Goal: Communication & Community: Answer question/provide support

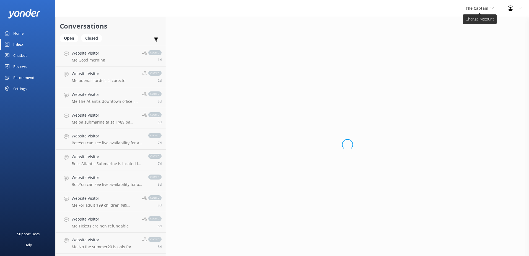
click at [488, 8] on span "The Captain" at bounding box center [477, 8] width 23 height 5
click at [479, 24] on link "De [GEOGRAPHIC_DATA]" at bounding box center [486, 23] width 55 height 13
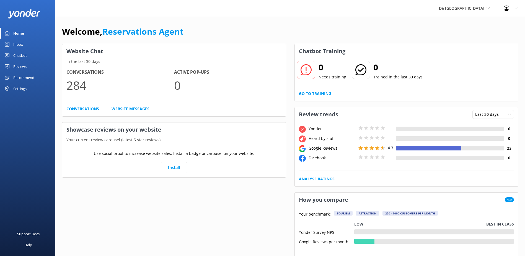
click at [23, 45] on div "Inbox" at bounding box center [18, 44] width 10 height 11
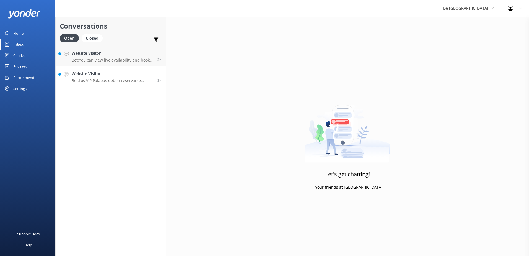
click at [99, 78] on div "Website Visitor Bot: Los VIP Palapas deben reservarse contactándonos al [PHONE_…" at bounding box center [113, 77] width 82 height 12
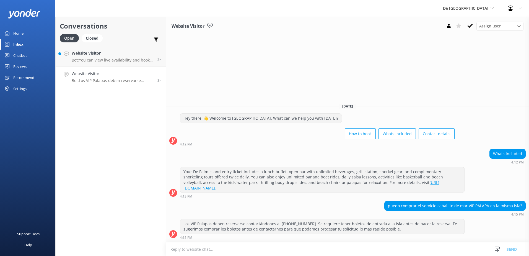
click at [350, 251] on textarea at bounding box center [347, 249] width 363 height 14
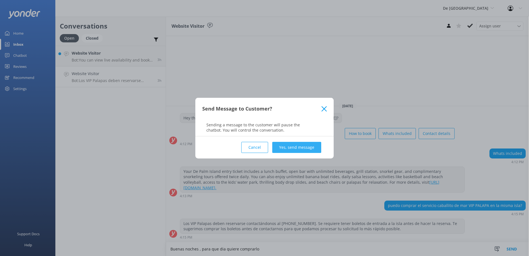
type textarea "Buenas noches , para que dia quiere comprarlo"
click at [292, 149] on button "Yes, send message" at bounding box center [296, 147] width 49 height 11
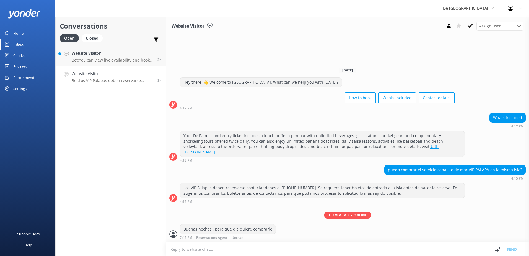
click at [99, 78] on p "Bot: Los VIP Palapas deben reservarse contactándonos al [PHONE_NUMBER]. Se requ…" at bounding box center [113, 80] width 82 height 5
click at [92, 81] on p "Bot: Los VIP Palapas deben reservarse contactándonos al [PHONE_NUMBER]. Se requ…" at bounding box center [113, 80] width 82 height 5
click at [96, 79] on p "Bot: Los VIP Palapas deben reservarse contactándonos al [PHONE_NUMBER]. Se requ…" at bounding box center [113, 80] width 82 height 5
click at [104, 59] on p "Bot: You can view live availability and book your De Palm Island tickets and si…" at bounding box center [113, 60] width 82 height 5
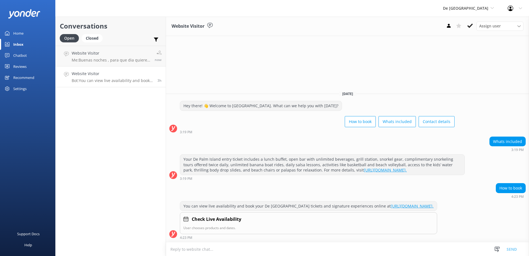
click at [99, 82] on p "Bot: You can view live availability and book your De Palm Island tickets and si…" at bounding box center [113, 80] width 82 height 5
click at [97, 40] on div "Closed" at bounding box center [92, 38] width 21 height 8
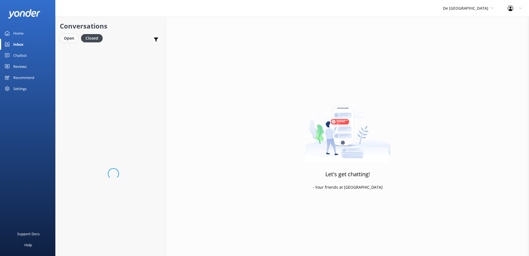
click at [70, 41] on div "Open" at bounding box center [69, 38] width 19 height 8
click at [141, 57] on div "Website Visitor Me: Buenas noches , para que dia quiere comprarlo" at bounding box center [111, 56] width 79 height 12
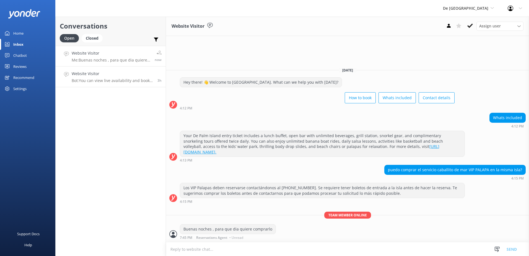
click at [113, 83] on p "Bot: You can view live availability and book your De Palm Island tickets and si…" at bounding box center [113, 80] width 82 height 5
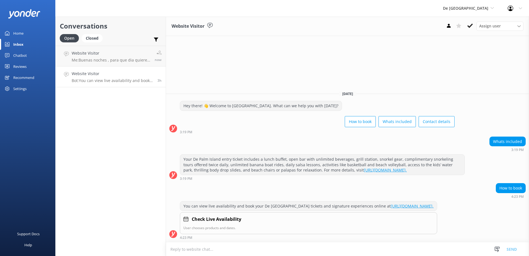
click at [210, 249] on textarea at bounding box center [347, 249] width 363 height 14
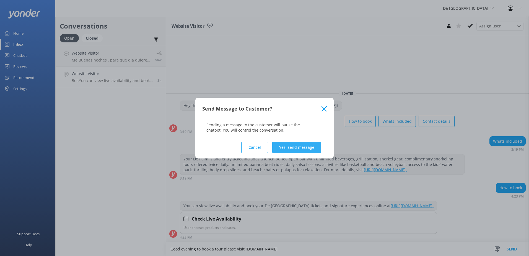
type textarea "Good evening to book a tour please visit [DOMAIN_NAME]"
click at [284, 149] on button "Yes, send message" at bounding box center [296, 147] width 49 height 11
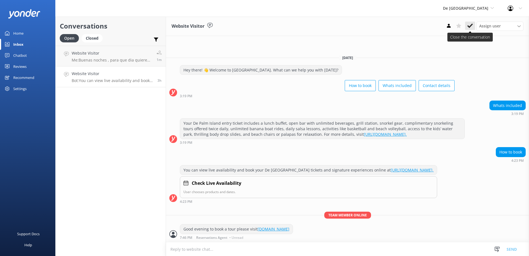
click at [468, 30] on button at bounding box center [470, 26] width 10 height 8
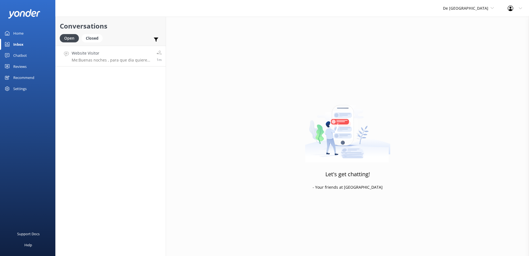
click at [105, 64] on link "Website Visitor Me: Buenas noches , para que dia quiere comprarlo 1m" at bounding box center [111, 56] width 110 height 21
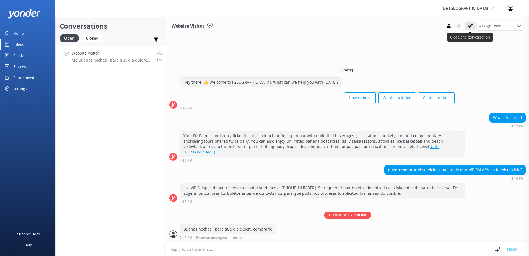
click at [469, 26] on use at bounding box center [471, 26] width 6 height 4
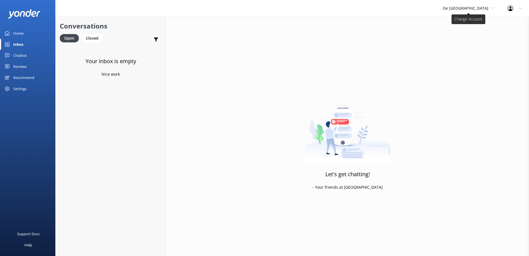
click at [492, 9] on icon at bounding box center [492, 7] width 3 height 3
click at [475, 37] on link "Aruba's Activities Expert" at bounding box center [463, 36] width 55 height 13
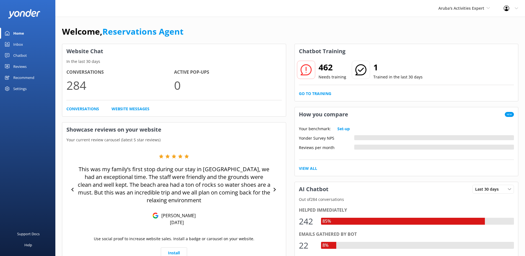
click at [22, 43] on div "Inbox" at bounding box center [18, 44] width 10 height 11
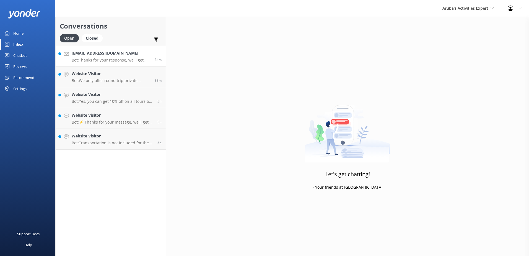
click at [120, 59] on p "Bot: Thanks for your response, we'll get back to you as soon as we can during o…" at bounding box center [111, 60] width 79 height 5
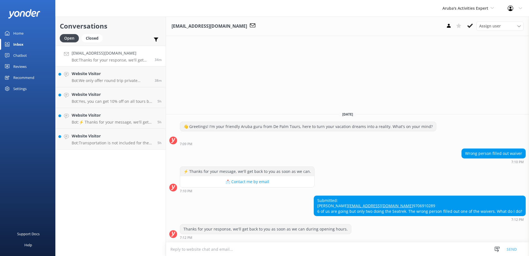
click at [217, 251] on textarea at bounding box center [347, 249] width 363 height 14
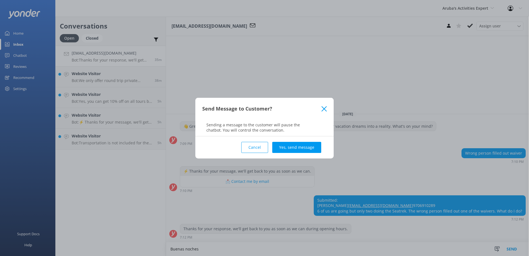
click at [206, 249] on div "Send Message to Customer? Sending a message to the customer will pause the chat…" at bounding box center [264, 128] width 529 height 256
click at [323, 109] on icon at bounding box center [324, 109] width 5 height 6
type textarea "Buenas noches para comprar el sea trek por favor llamar al 5224500"
click at [297, 144] on button "Yes, send message" at bounding box center [296, 147] width 49 height 11
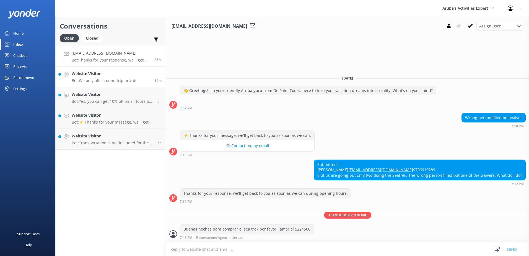
click at [98, 74] on h4 "Website Visitor" at bounding box center [111, 74] width 79 height 6
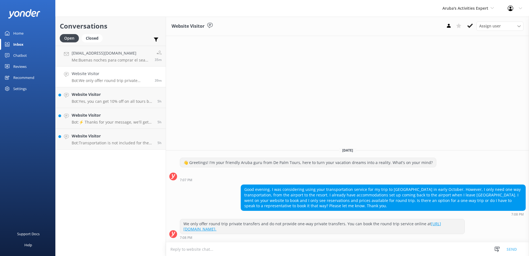
click at [216, 248] on textarea at bounding box center [347, 249] width 363 height 14
type textarea "Good evening. we only have rountrip service, no one-way transfer"
click at [515, 248] on button "Send" at bounding box center [512, 249] width 21 height 14
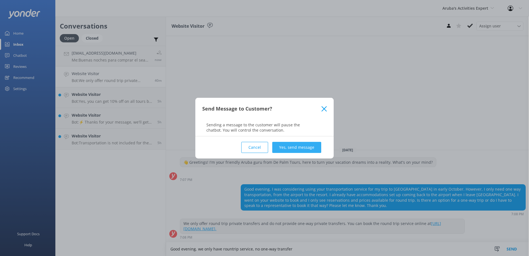
click at [290, 144] on button "Yes, send message" at bounding box center [296, 147] width 49 height 11
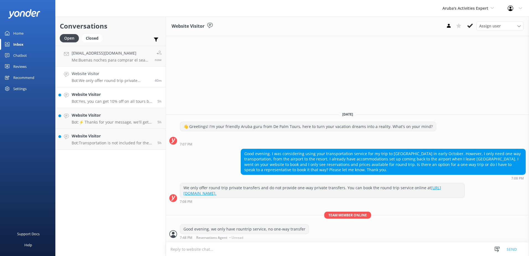
click at [112, 100] on p "Bot: Yes, you can get 10% off on all tours by using the SAVE10 on the checkout …" at bounding box center [113, 101] width 82 height 5
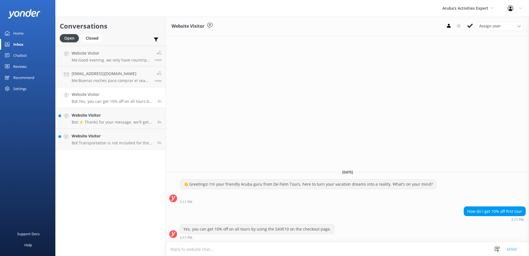
click at [215, 251] on textarea at bounding box center [347, 249] width 363 height 14
type textarea "u"
click at [212, 248] on textarea at bounding box center [347, 249] width 363 height 14
type textarea "Good evening using the save10 code in the promotion/discount box"
click at [512, 249] on button "Send" at bounding box center [512, 249] width 21 height 14
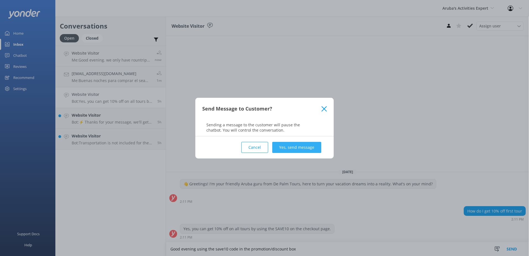
click at [295, 145] on button "Yes, send message" at bounding box center [296, 147] width 49 height 11
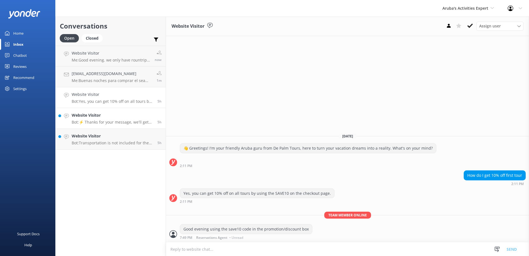
click at [90, 121] on p "Bot: ⚡ Thanks for your message, we'll get back to you as soon as we can." at bounding box center [113, 122] width 82 height 5
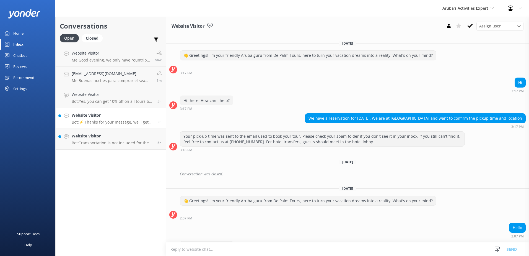
scroll to position [63, 0]
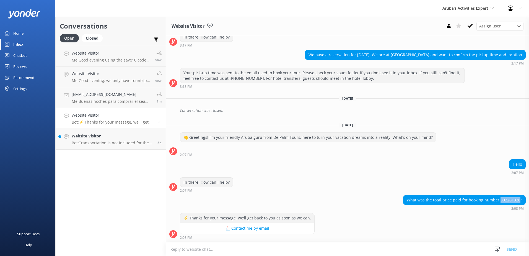
drag, startPoint x: 496, startPoint y: 200, endPoint x: 516, endPoint y: 201, distance: 19.4
click at [516, 201] on div "What was the total price paid for booking number 302261328?" at bounding box center [465, 199] width 122 height 9
drag, startPoint x: 516, startPoint y: 201, endPoint x: 505, endPoint y: 199, distance: 11.0
copy div "302261328"
click at [360, 177] on div "Hello 2:07 PM" at bounding box center [347, 168] width 363 height 18
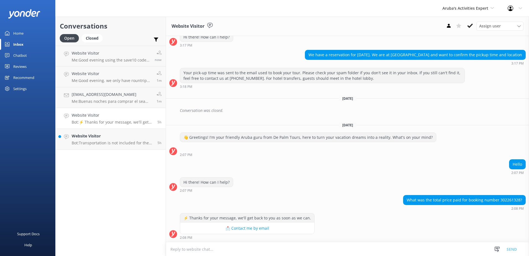
click at [222, 246] on textarea at bounding box center [347, 249] width 363 height 14
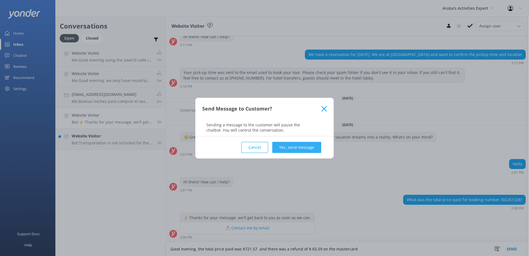
type textarea "Good evening, the total price paid was $721.57 and there was a refund of $ 65.5…"
click at [296, 150] on button "Yes, send message" at bounding box center [296, 147] width 49 height 11
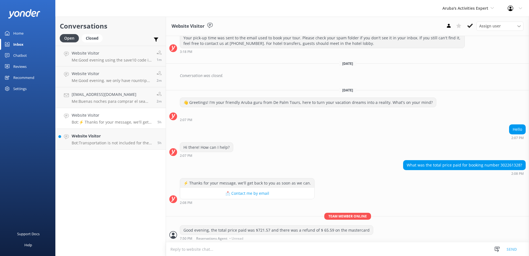
scroll to position [99, 0]
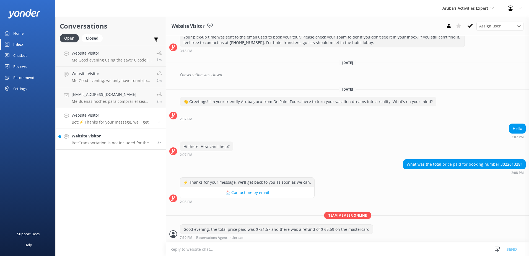
click at [96, 142] on p "Bot: Transportation is not included for the Aruba Atlantis Submarine Tour. The …" at bounding box center [113, 142] width 82 height 5
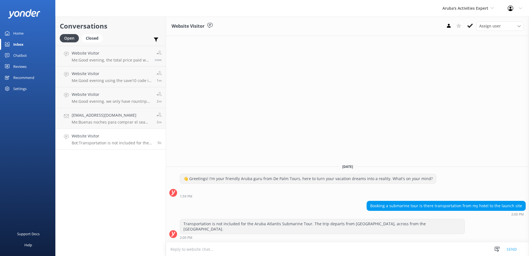
click at [225, 250] on textarea at bounding box center [347, 249] width 363 height 14
type textarea "Good evening no transportation you need to take a taxi to the Atlantis downtown…"
click at [505, 245] on button "Send" at bounding box center [512, 249] width 21 height 14
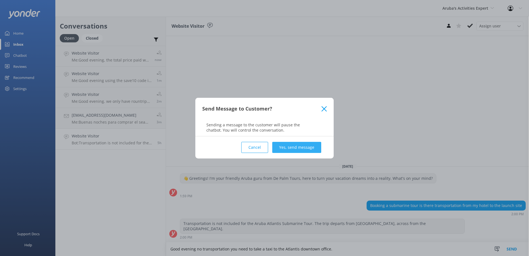
click at [284, 146] on button "Yes, send message" at bounding box center [296, 147] width 49 height 11
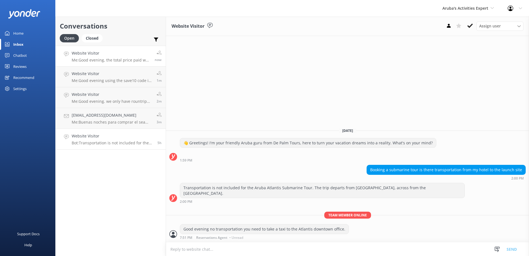
click at [105, 60] on p "Me: Good evening, the total price paid was $721.57 and there was a refund of $ …" at bounding box center [111, 60] width 79 height 5
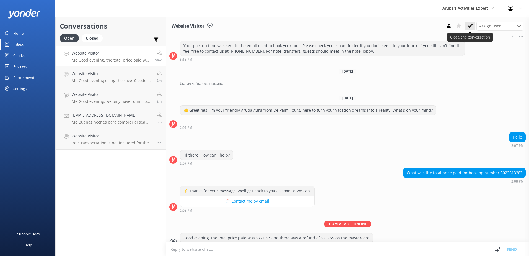
scroll to position [99, 0]
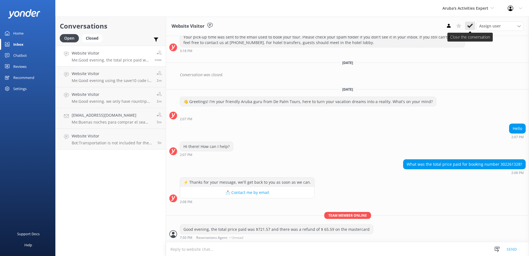
click at [471, 27] on icon at bounding box center [471, 26] width 6 height 6
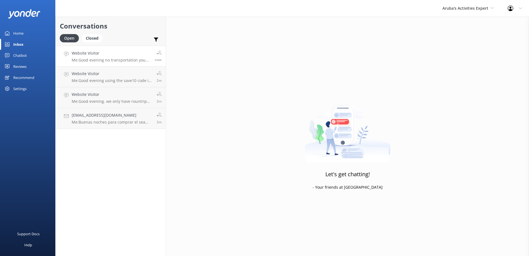
click at [99, 60] on p "Me: Good evening no transportation you need to take a taxi to the Atlantis down…" at bounding box center [111, 60] width 79 height 5
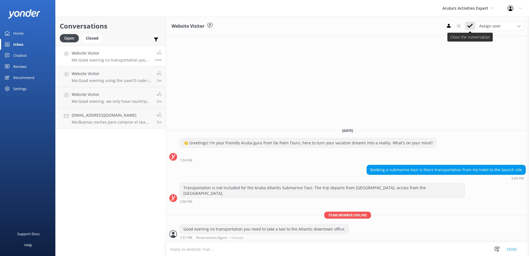
click at [470, 26] on use at bounding box center [471, 26] width 6 height 4
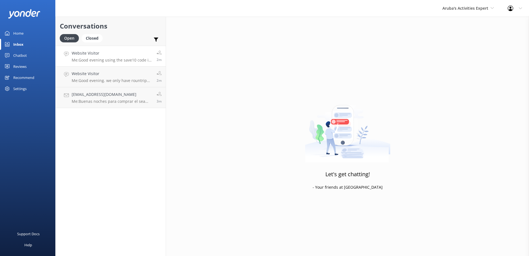
click at [102, 59] on p "Me: Good evening using the save10 code in the promotion/discount box" at bounding box center [112, 60] width 81 height 5
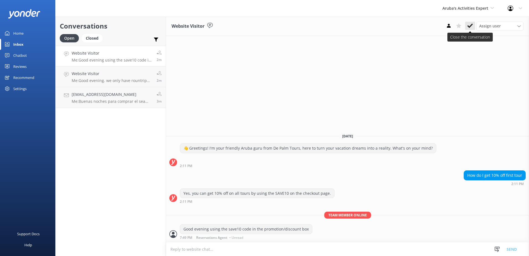
click at [472, 25] on use at bounding box center [471, 26] width 6 height 4
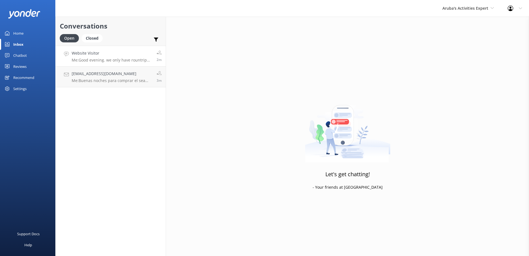
click at [110, 58] on p "Me: Good evening. we only have rountrip service, no one-way transfer" at bounding box center [112, 60] width 81 height 5
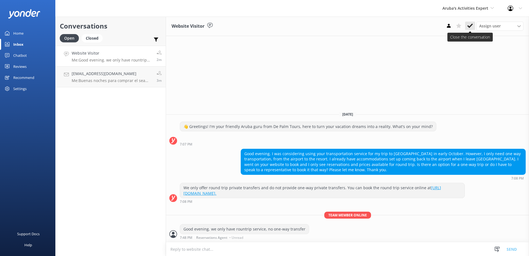
click at [471, 26] on use at bounding box center [471, 26] width 6 height 4
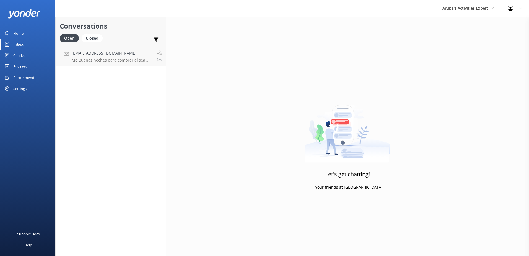
click at [94, 77] on div "Conversations Open Closed Important Assigned to me Unassigned [EMAIL_ADDRESS][D…" at bounding box center [110, 136] width 111 height 239
click at [101, 56] on h4 "[EMAIL_ADDRESS][DOMAIN_NAME]" at bounding box center [112, 53] width 81 height 6
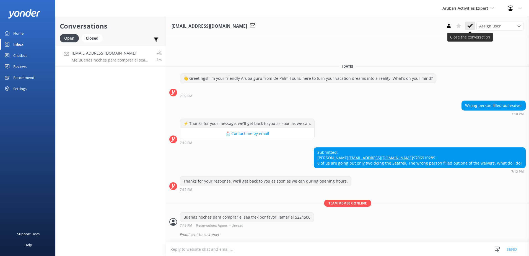
click at [469, 26] on use at bounding box center [471, 26] width 6 height 4
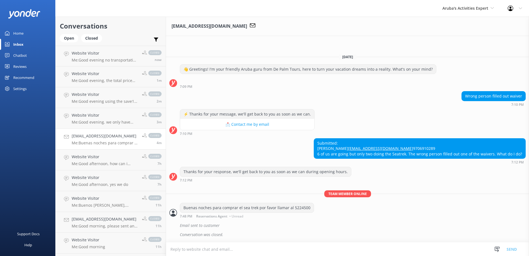
click at [227, 251] on textarea at bounding box center [347, 249] width 363 height 14
click at [219, 249] on textarea at bounding box center [347, 249] width 363 height 14
click at [210, 249] on textarea at bounding box center [347, 249] width 363 height 14
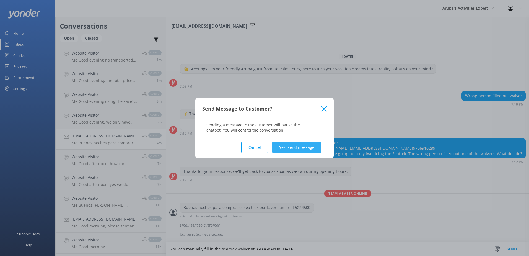
type textarea "You can manually fill in the sea trek waiver at De Palm Island."
click at [315, 148] on button "Yes, send message" at bounding box center [296, 147] width 49 height 11
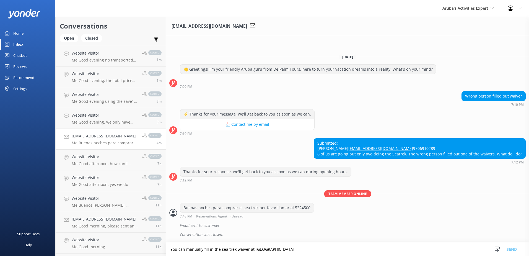
scroll to position [15, 0]
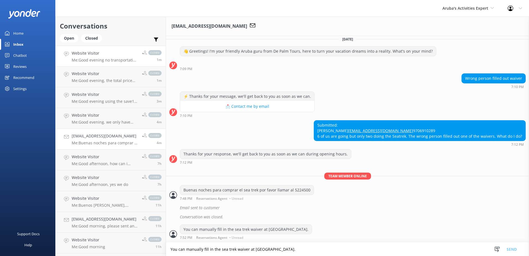
click at [108, 59] on p "Me: Good evening no transportation you need to take a taxi to the Atlantis down…" at bounding box center [105, 60] width 66 height 5
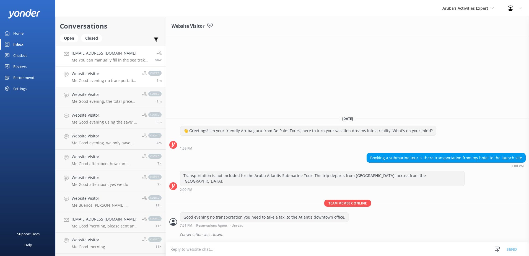
click at [112, 58] on p "Me: You can manually fill in the sea trek waiver at De Palm Island." at bounding box center [111, 60] width 79 height 5
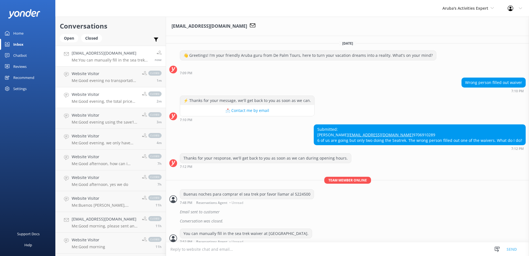
scroll to position [15, 0]
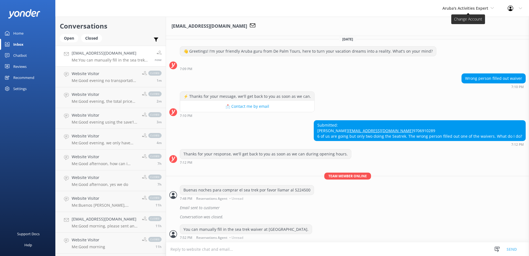
click at [494, 8] on icon at bounding box center [492, 7] width 3 height 3
click at [462, 51] on link "The Captain" at bounding box center [463, 49] width 55 height 13
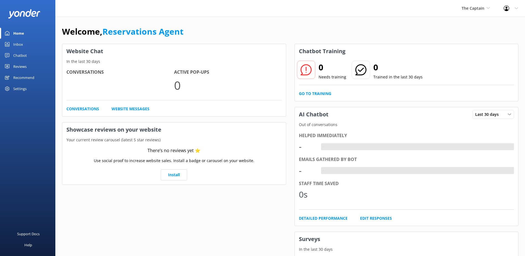
click at [18, 46] on div "Inbox" at bounding box center [18, 44] width 10 height 11
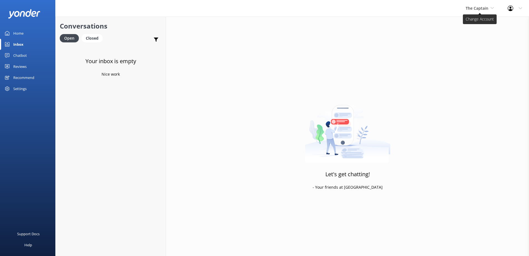
click at [492, 9] on icon at bounding box center [492, 7] width 3 height 3
click at [481, 37] on link "Aruba's Activities Expert" at bounding box center [486, 36] width 55 height 13
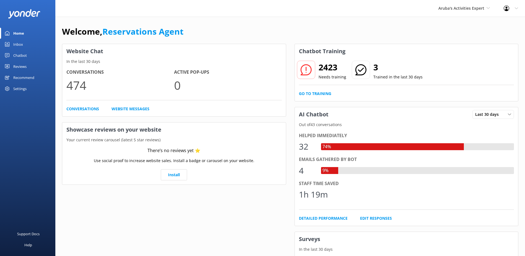
click at [20, 44] on div "Inbox" at bounding box center [18, 44] width 10 height 11
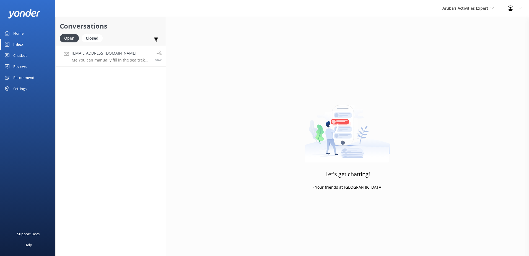
click at [91, 59] on p "Me: You can manually fill in the sea trek waiver at De Palm Island." at bounding box center [111, 60] width 79 height 5
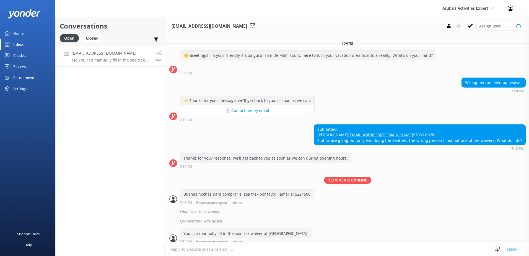
scroll to position [15, 0]
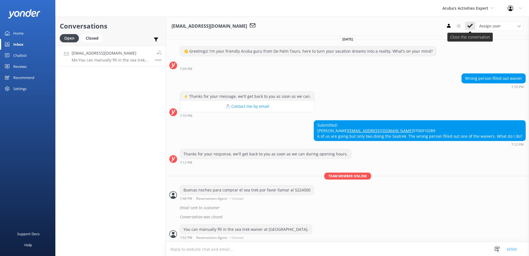
click at [470, 27] on use at bounding box center [471, 26] width 6 height 4
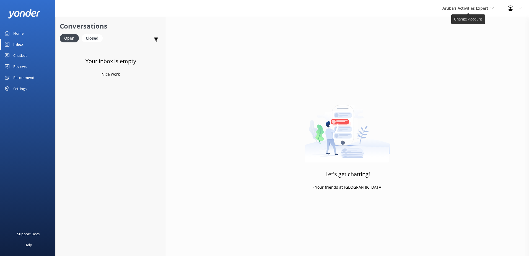
click at [491, 9] on span "Aruba's Activities Expert" at bounding box center [468, 8] width 51 height 6
click at [457, 51] on link "The Captain" at bounding box center [463, 49] width 55 height 13
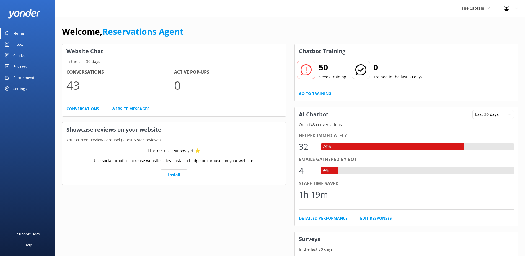
click at [22, 43] on div "Inbox" at bounding box center [18, 44] width 10 height 11
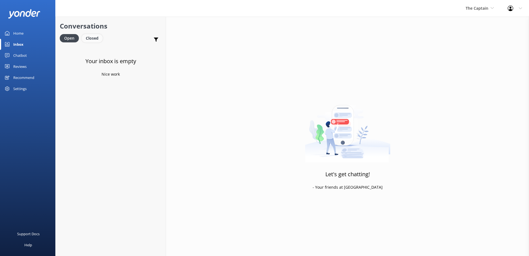
click at [98, 38] on div "Closed" at bounding box center [92, 38] width 21 height 8
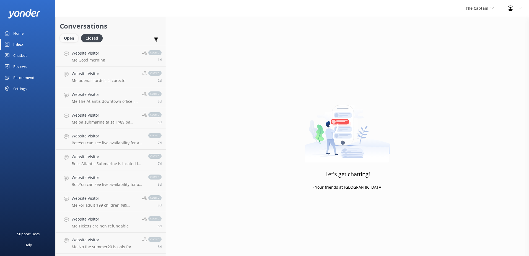
click at [70, 40] on div "Open" at bounding box center [69, 38] width 19 height 8
